Goal: Transaction & Acquisition: Purchase product/service

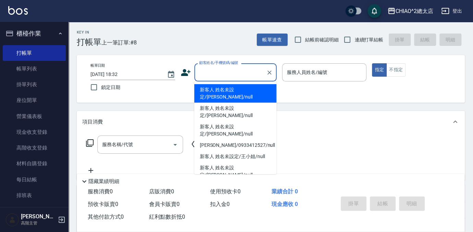
click at [214, 71] on input "顧客姓名/手機號碼/編號" at bounding box center [230, 72] width 66 height 12
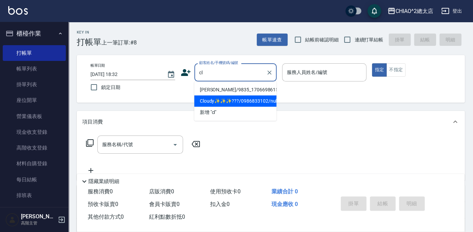
click at [267, 102] on li "Cloudy✨✨✨???/0986833102/null" at bounding box center [235, 101] width 82 height 11
type input "Cloudy✨✨✨???/0986833102/null"
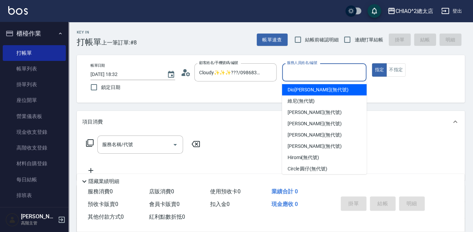
click at [314, 73] on input "服務人員姓名/編號" at bounding box center [324, 72] width 78 height 12
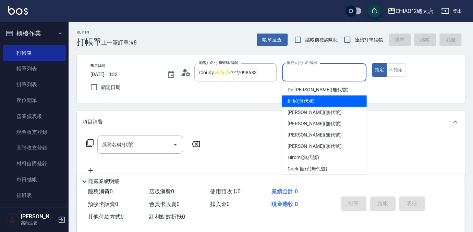
click at [307, 98] on span "維尼 (無代號)" at bounding box center [300, 101] width 27 height 7
type input "維尼(無代號)"
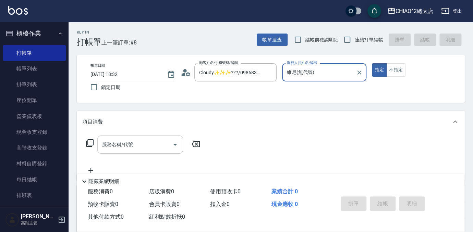
click at [138, 148] on input "服務名稱/代號" at bounding box center [134, 145] width 69 height 12
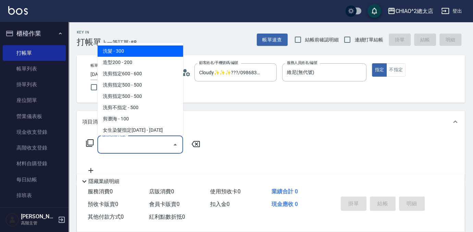
click at [120, 51] on span "洗髮 - 300" at bounding box center [140, 51] width 86 height 11
type input "洗髮(103103)"
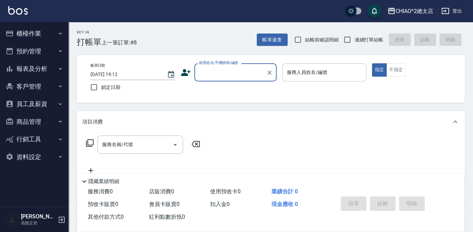
click at [34, 72] on button "報表及分析" at bounding box center [34, 69] width 63 height 18
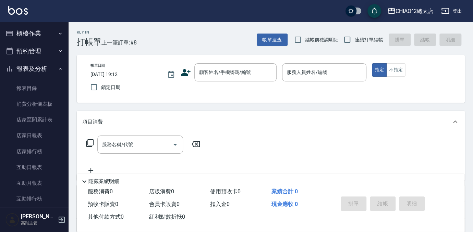
click at [27, 50] on button "預約管理" at bounding box center [34, 51] width 63 height 18
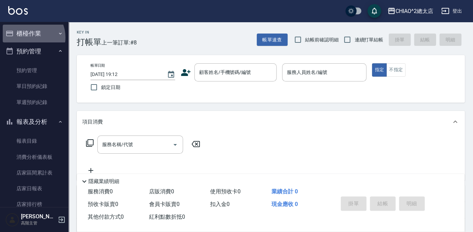
click at [28, 37] on button "櫃檯作業" at bounding box center [34, 34] width 63 height 18
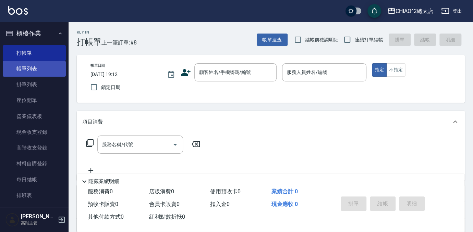
click at [22, 65] on link "帳單列表" at bounding box center [34, 69] width 63 height 16
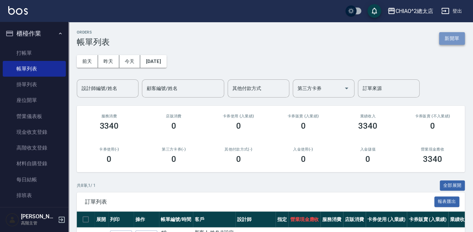
click at [449, 37] on button "新開單" at bounding box center [452, 38] width 26 height 13
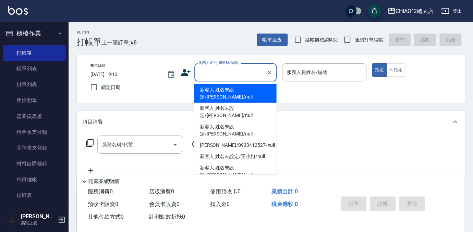
click at [219, 76] on input "顧客姓名/手機號碼/編號" at bounding box center [230, 72] width 66 height 12
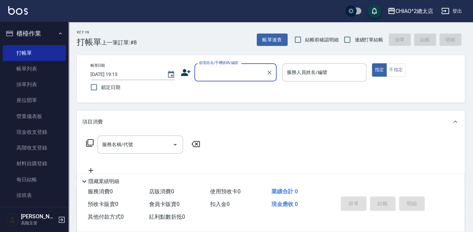
click at [238, 73] on input "顧客姓名/手機號碼/編號" at bounding box center [230, 72] width 66 height 12
type input "ㄏ"
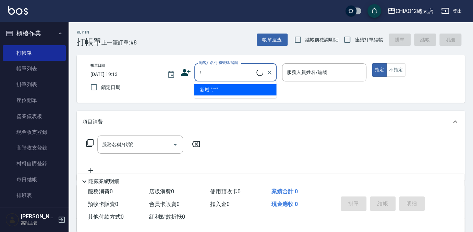
click at [232, 70] on input "ㄏ" at bounding box center [226, 72] width 59 height 12
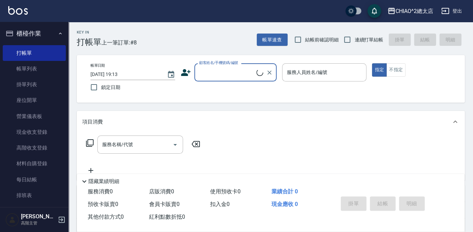
type input "ㄏ"
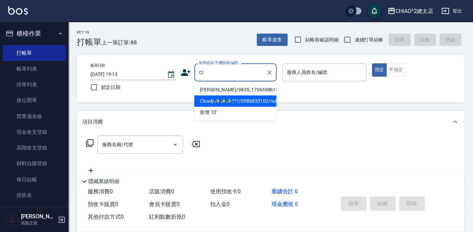
click at [221, 97] on li "Cloudy✨✨✨???/0986833102/null" at bounding box center [235, 101] width 82 height 11
type input "Cloudy✨✨✨???/0986833102/null"
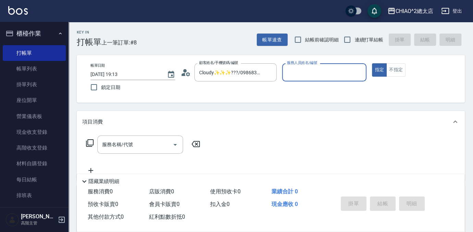
click at [312, 72] on input "服務人員姓名/編號" at bounding box center [324, 72] width 78 height 12
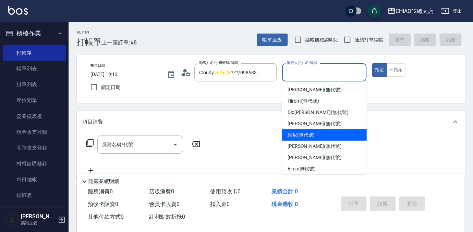
click at [307, 135] on span "維尼 (無代號)" at bounding box center [300, 135] width 27 height 7
type input "維尼(無代號)"
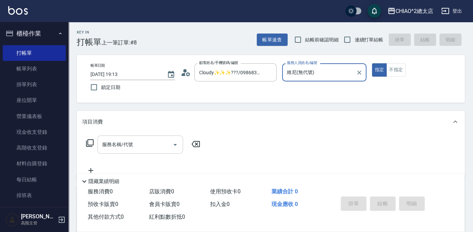
click at [159, 148] on input "服務名稱/代號" at bounding box center [134, 145] width 69 height 12
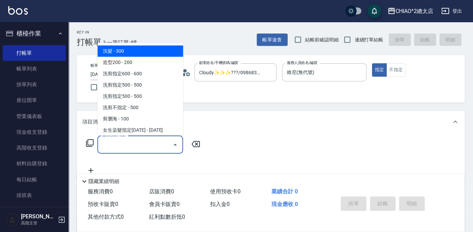
click at [122, 50] on span "洗髮 - 300" at bounding box center [140, 51] width 86 height 11
type input "洗髮(103103)"
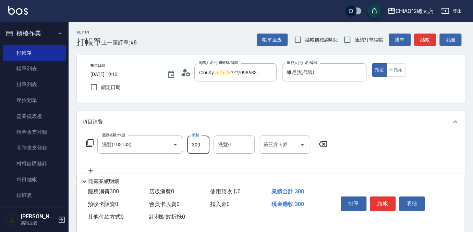
click at [203, 152] on input "300" at bounding box center [198, 145] width 22 height 18
type input "500"
click at [379, 203] on button "結帳" at bounding box center [383, 204] width 26 height 14
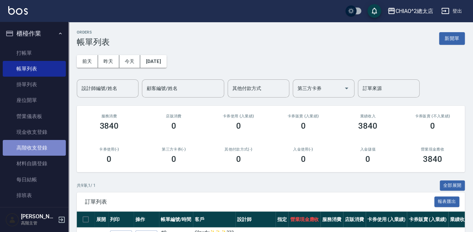
click at [42, 146] on link "高階收支登錄" at bounding box center [34, 148] width 63 height 16
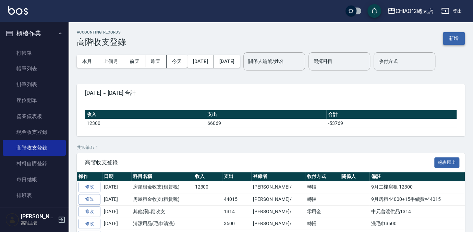
click at [460, 41] on button "新增" at bounding box center [454, 38] width 22 height 13
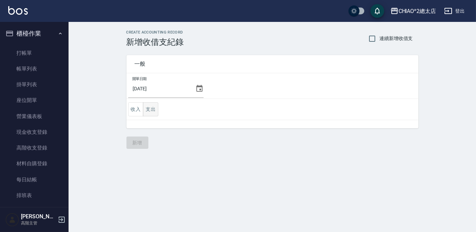
click at [148, 111] on button "支出" at bounding box center [150, 109] width 15 height 14
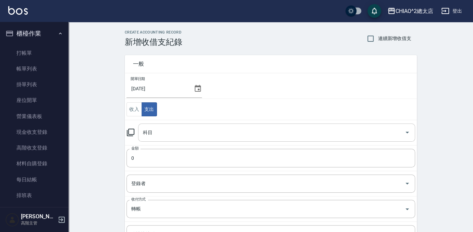
click at [156, 132] on input "科目" at bounding box center [271, 133] width 260 height 12
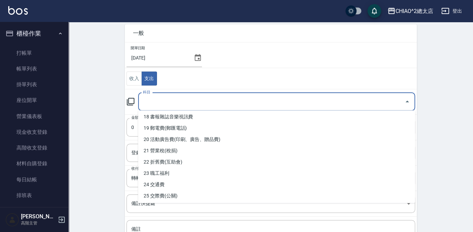
scroll to position [186, 0]
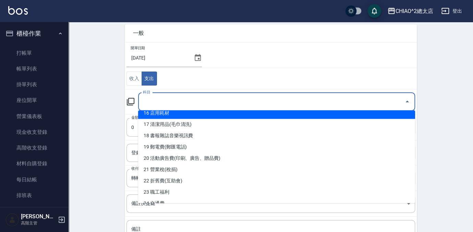
click at [172, 115] on li "16 店用耗材" at bounding box center [276, 113] width 277 height 11
type input "16 店用耗材"
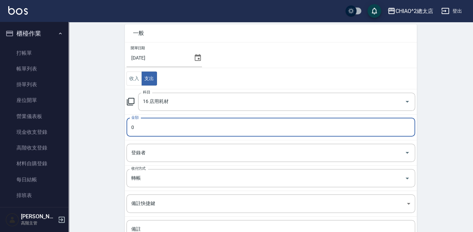
click at [165, 131] on input "0" at bounding box center [270, 127] width 288 height 18
click at [135, 126] on input "0543" at bounding box center [270, 127] width 288 height 18
click at [156, 124] on input "543" at bounding box center [270, 127] width 288 height 18
type input "543"
click at [164, 150] on input "登錄者" at bounding box center [265, 153] width 272 height 12
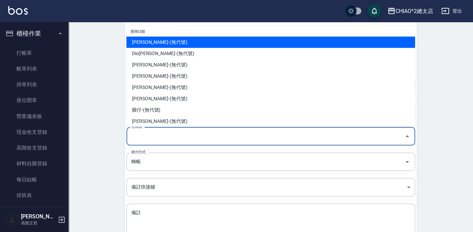
scroll to position [62, 0]
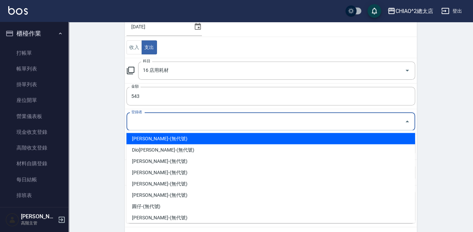
click at [167, 125] on input "登錄者" at bounding box center [265, 122] width 272 height 12
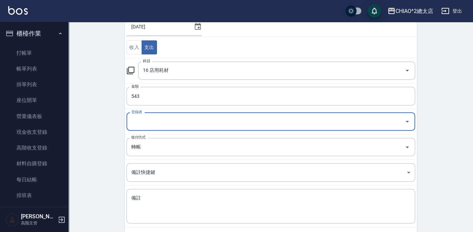
click at [167, 125] on input "登錄者" at bounding box center [265, 122] width 272 height 12
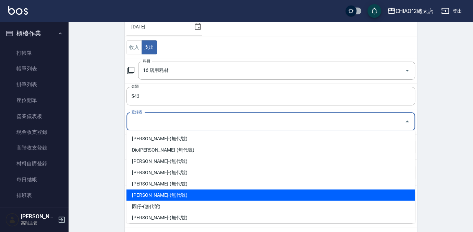
click at [171, 200] on li "Winnie宜蓁-(無代號)" at bounding box center [270, 194] width 288 height 11
type input "Winnie宜蓁-(無代號)"
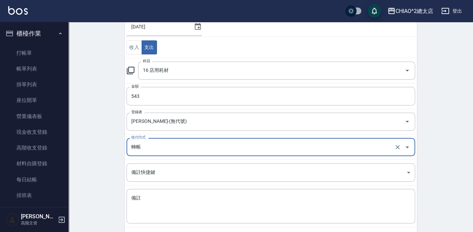
click at [158, 146] on input "轉帳" at bounding box center [260, 147] width 263 height 12
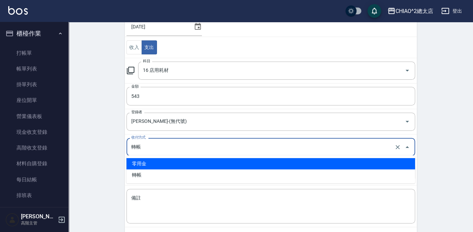
click at [163, 168] on li "零用金" at bounding box center [270, 163] width 288 height 11
type input "零用金"
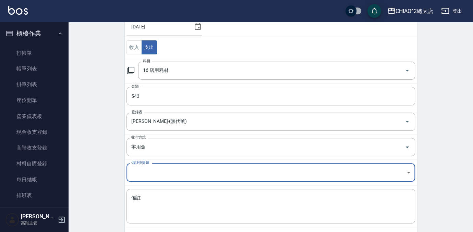
click at [166, 175] on body "CHIAO^2總太店 登出 櫃檯作業 打帳單 帳單列表 掛單列表 座位開單 營業儀表板 現金收支登錄 高階收支登錄 材料自購登錄 每日結帳 排班表 現場電腦打…" at bounding box center [236, 101] width 473 height 327
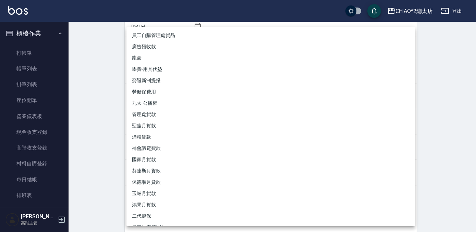
click at [105, 174] on div at bounding box center [238, 116] width 476 height 232
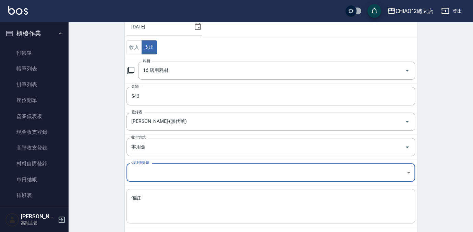
click at [156, 197] on textarea "備註" at bounding box center [270, 206] width 279 height 23
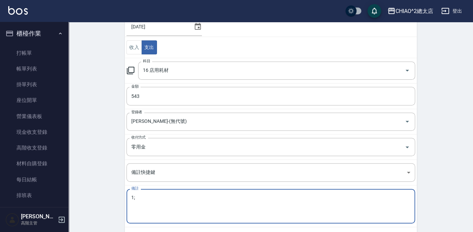
type textarea "1"
type textarea "ㄐ"
click at [212, 196] on textarea "保鮮膜,鋁箔紙" at bounding box center [270, 206] width 279 height 23
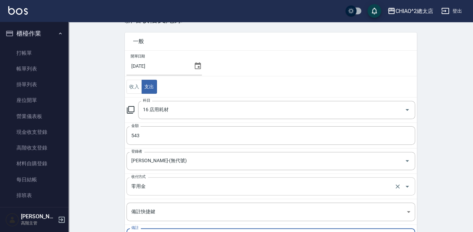
scroll to position [0, 0]
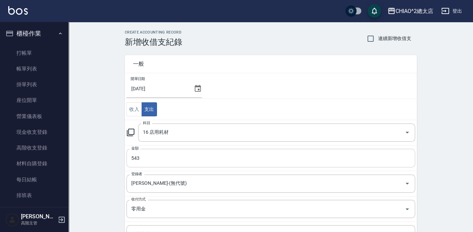
type textarea "保鮮膜,鋁箔紙"
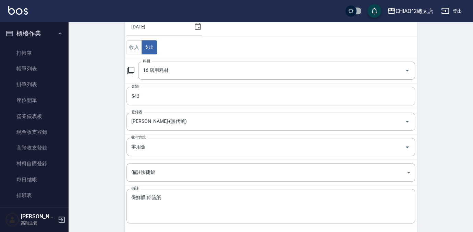
scroll to position [93, 0]
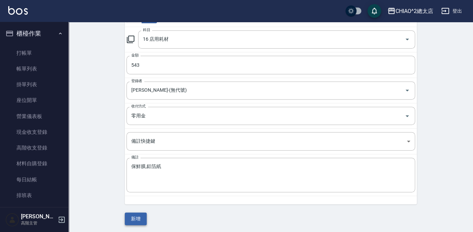
click at [135, 219] on button "新增" at bounding box center [136, 219] width 22 height 13
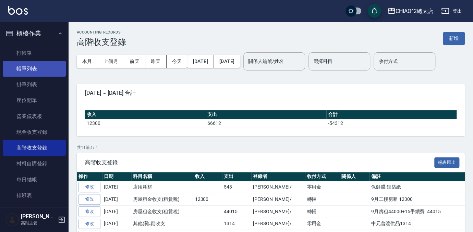
drag, startPoint x: 32, startPoint y: 54, endPoint x: 32, endPoint y: 68, distance: 14.0
click at [32, 54] on link "打帳單" at bounding box center [34, 53] width 63 height 16
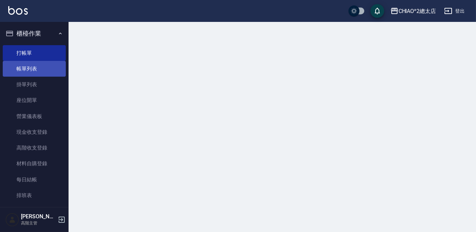
click at [34, 73] on link "帳單列表" at bounding box center [34, 69] width 63 height 16
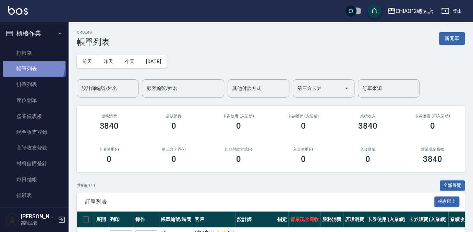
click at [30, 65] on link "帳單列表" at bounding box center [34, 69] width 63 height 16
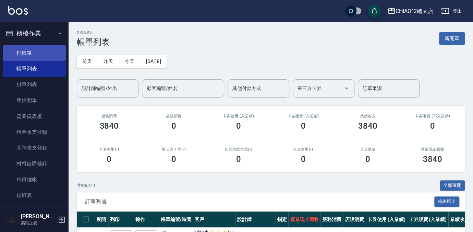
click at [26, 52] on link "打帳單" at bounding box center [34, 53] width 63 height 16
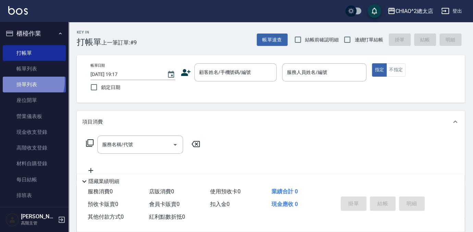
click at [23, 81] on link "掛單列表" at bounding box center [34, 85] width 63 height 16
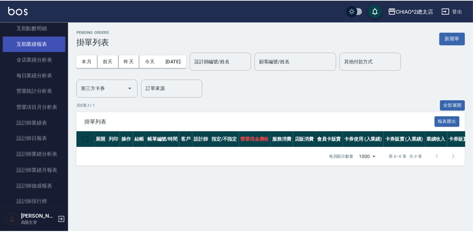
scroll to position [529, 0]
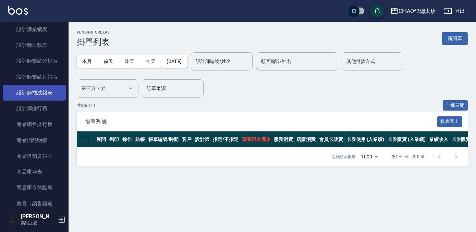
click at [44, 96] on link "設計師抽成報表" at bounding box center [34, 93] width 63 height 16
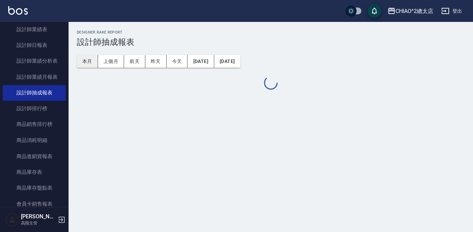
click at [88, 62] on button "本月" at bounding box center [87, 61] width 21 height 13
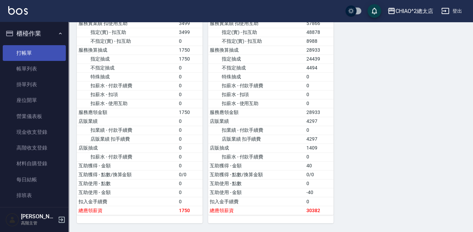
click at [21, 48] on link "打帳單" at bounding box center [34, 53] width 63 height 16
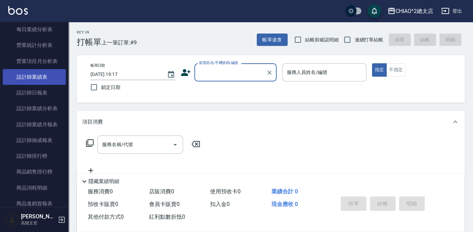
scroll to position [498, 0]
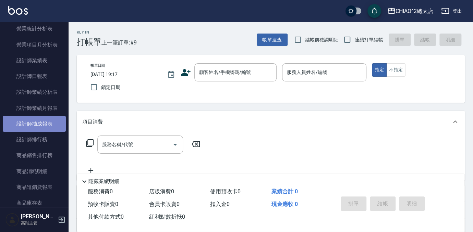
click at [37, 121] on link "設計師抽成報表" at bounding box center [34, 124] width 63 height 16
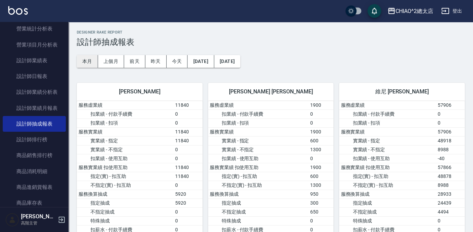
click at [83, 61] on button "本月" at bounding box center [87, 61] width 21 height 13
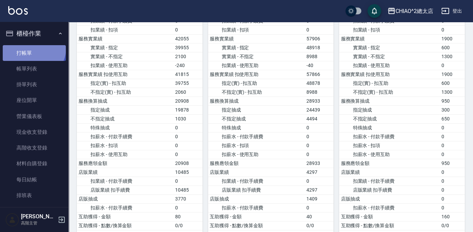
click at [33, 48] on link "打帳單" at bounding box center [34, 53] width 63 height 16
